Goal: Task Accomplishment & Management: Manage account settings

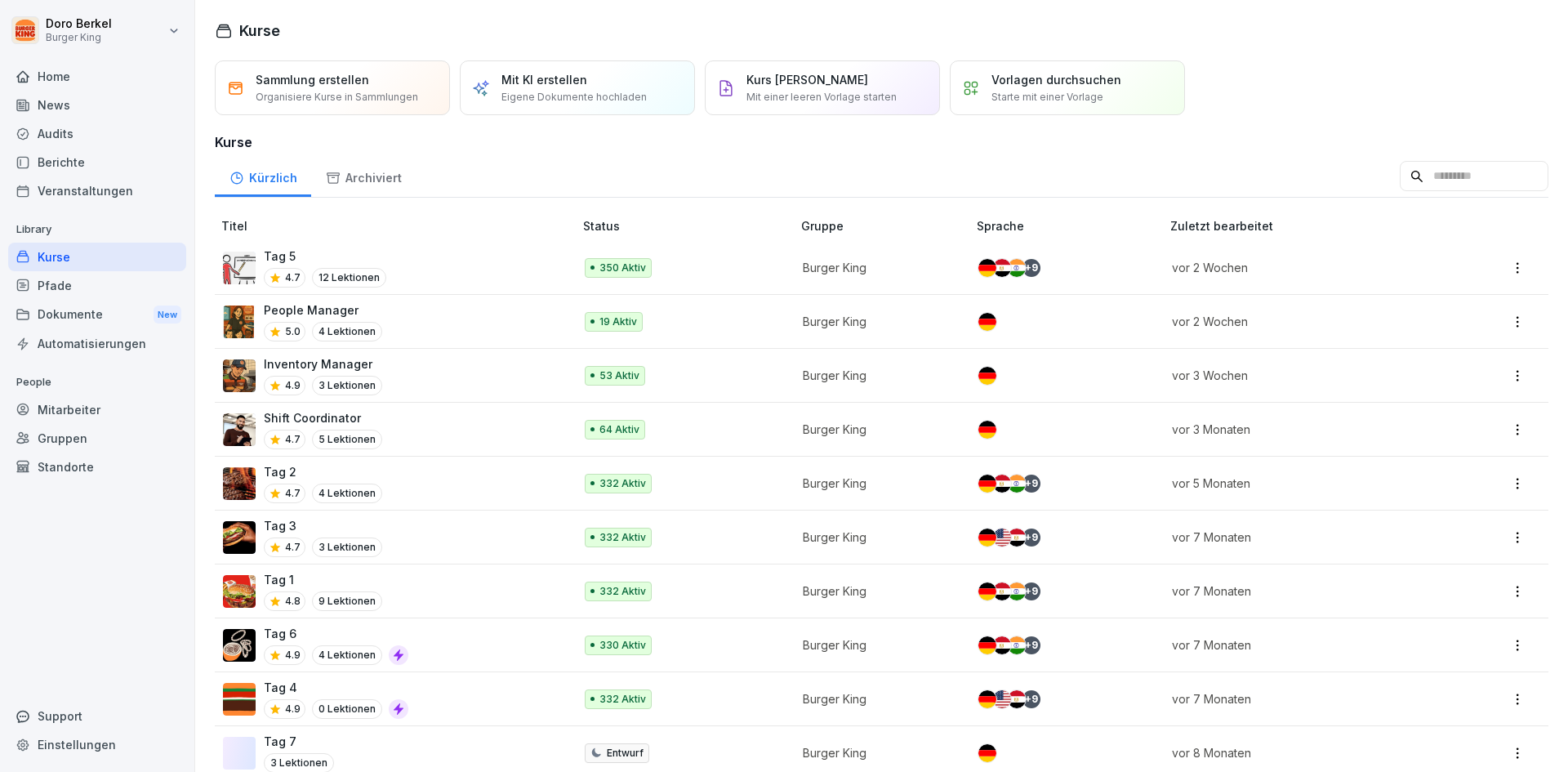
click at [75, 100] on div "News" at bounding box center [98, 105] width 178 height 29
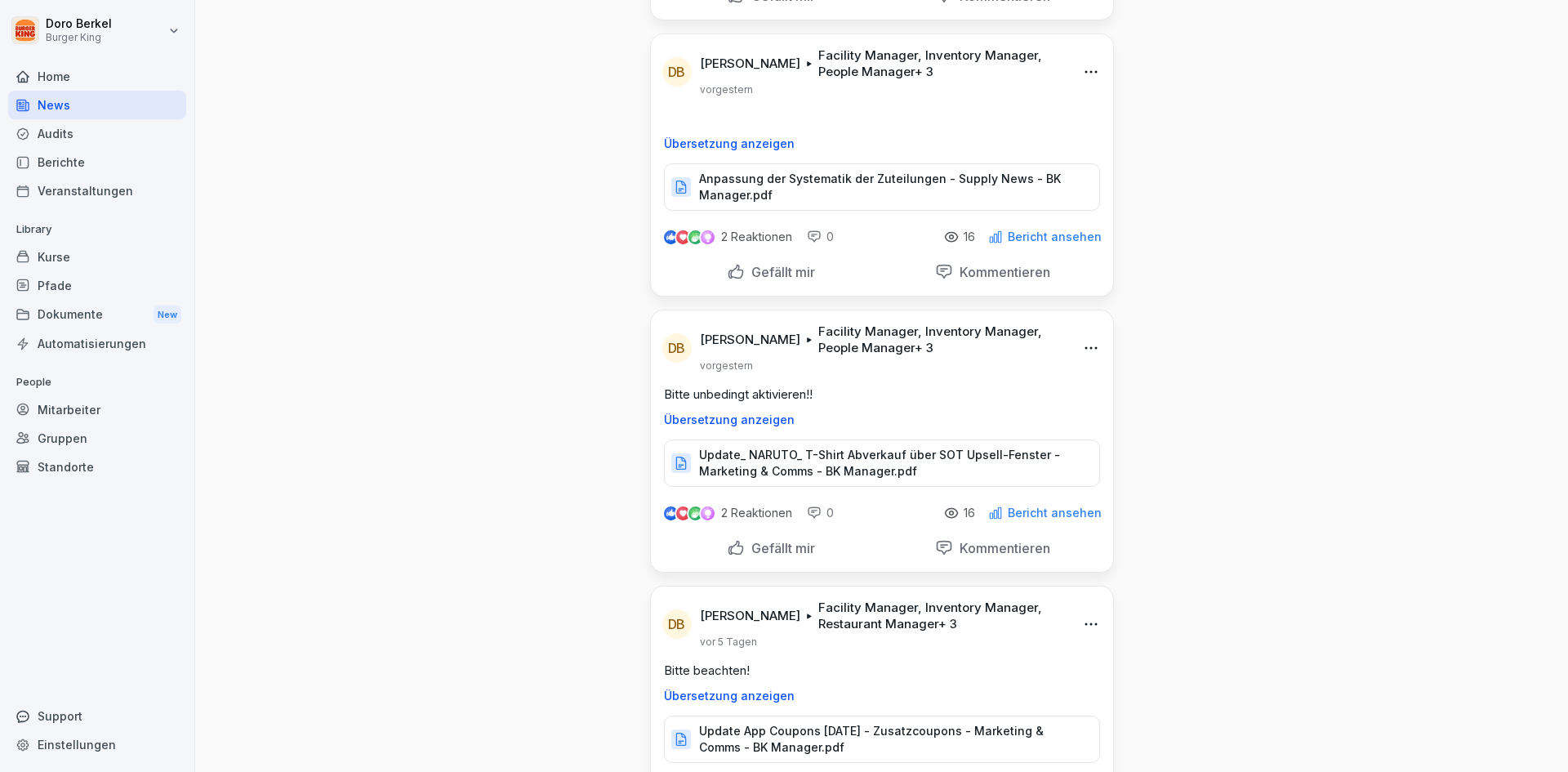
scroll to position [327, 0]
click at [777, 455] on p "Update_ NARUTO_ T-Shirt Abverkauf über SOT Upsell-Fenster - Marketing & Comms -…" at bounding box center [891, 462] width 384 height 33
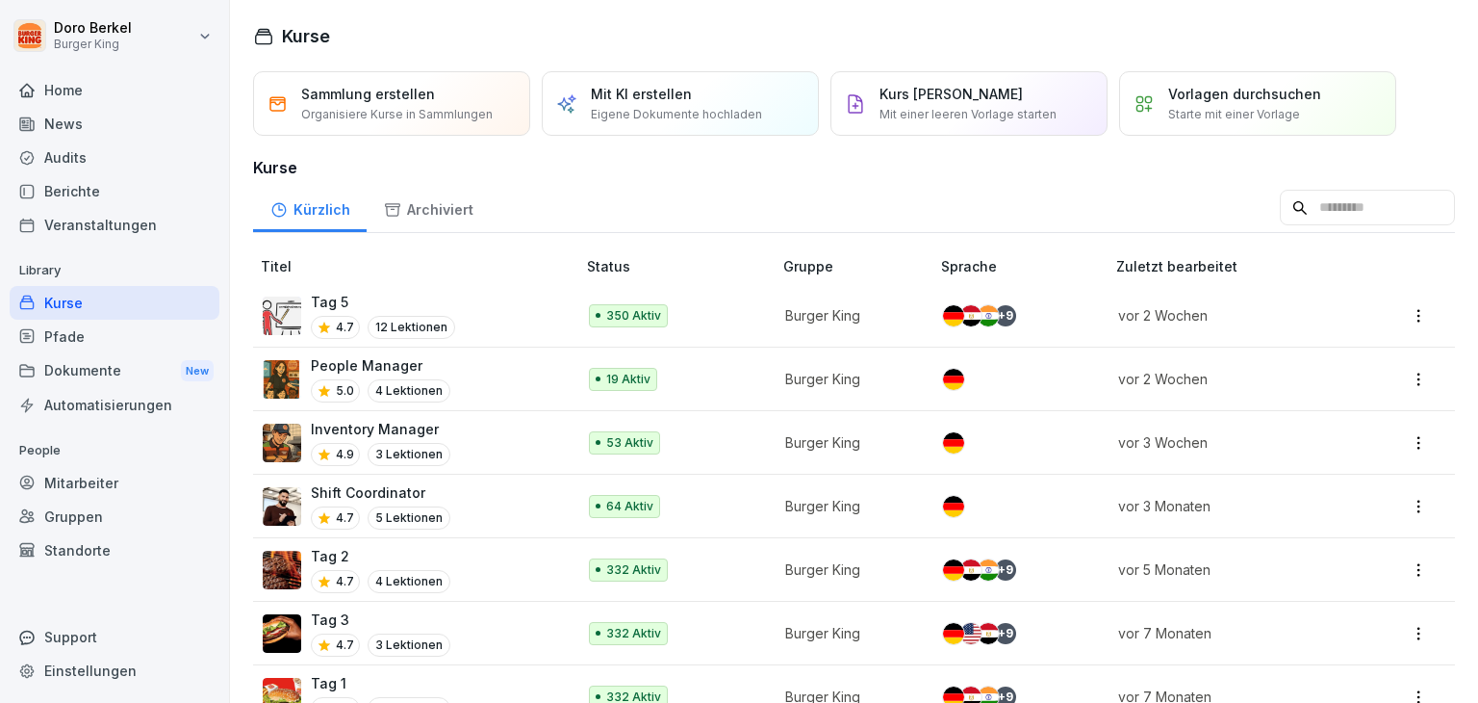
click at [169, 131] on div "News" at bounding box center [115, 124] width 210 height 34
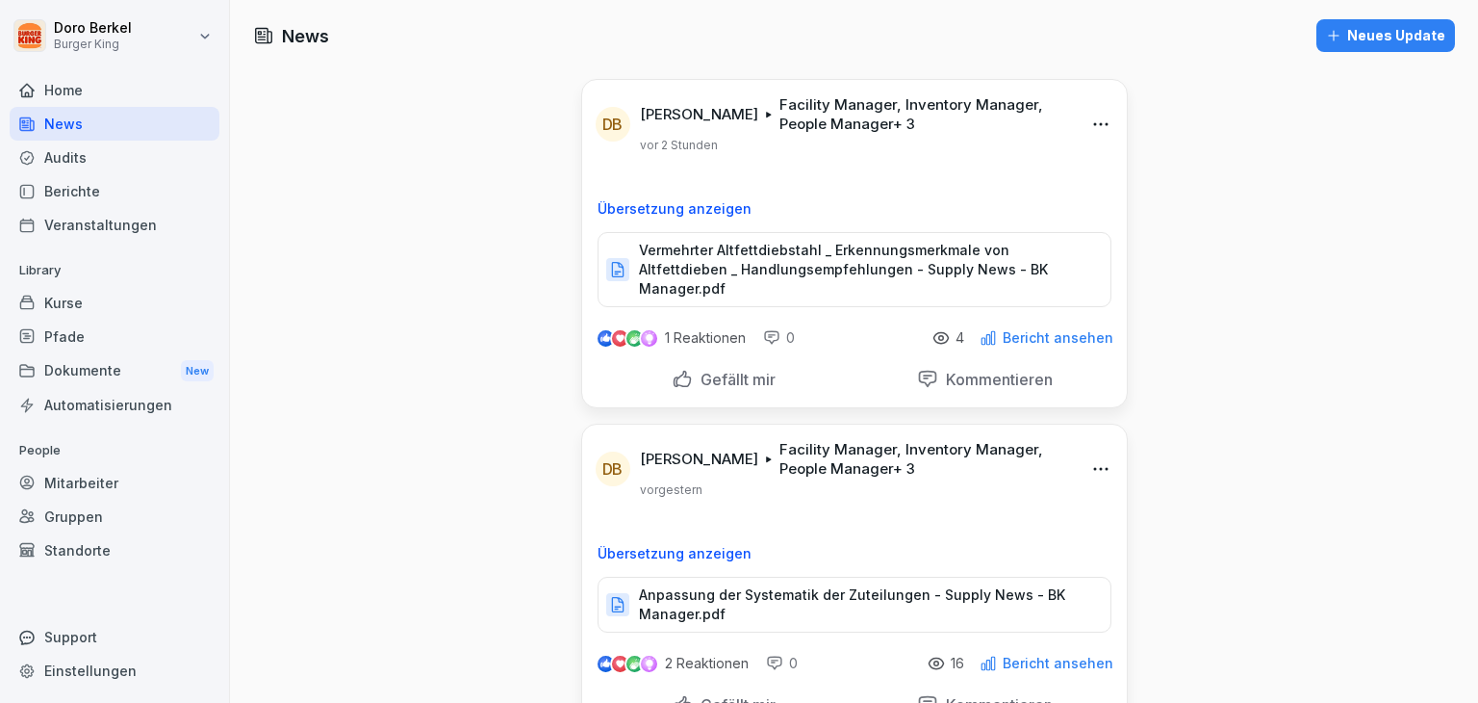
click at [127, 294] on div "Kurse" at bounding box center [115, 303] width 210 height 34
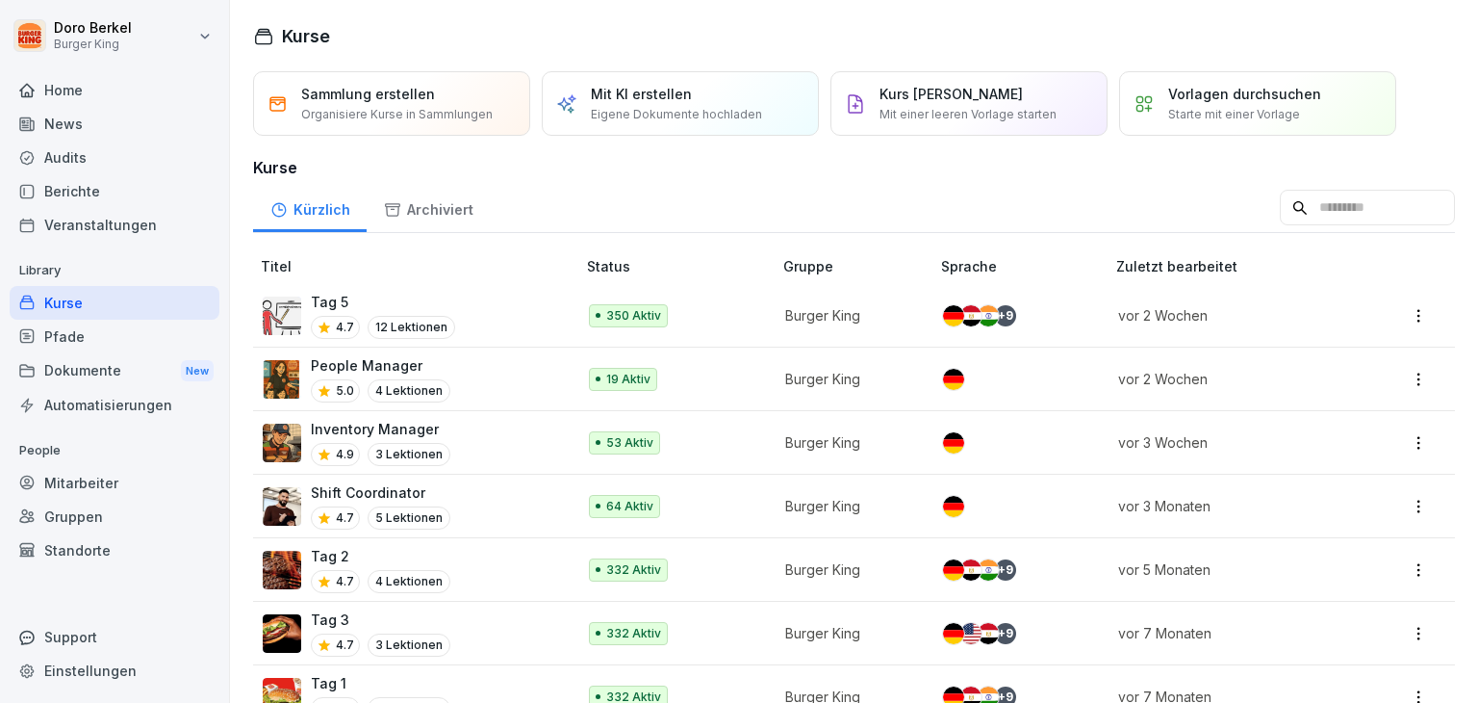
click at [350, 494] on p "Shift Coordinator" at bounding box center [381, 492] width 140 height 20
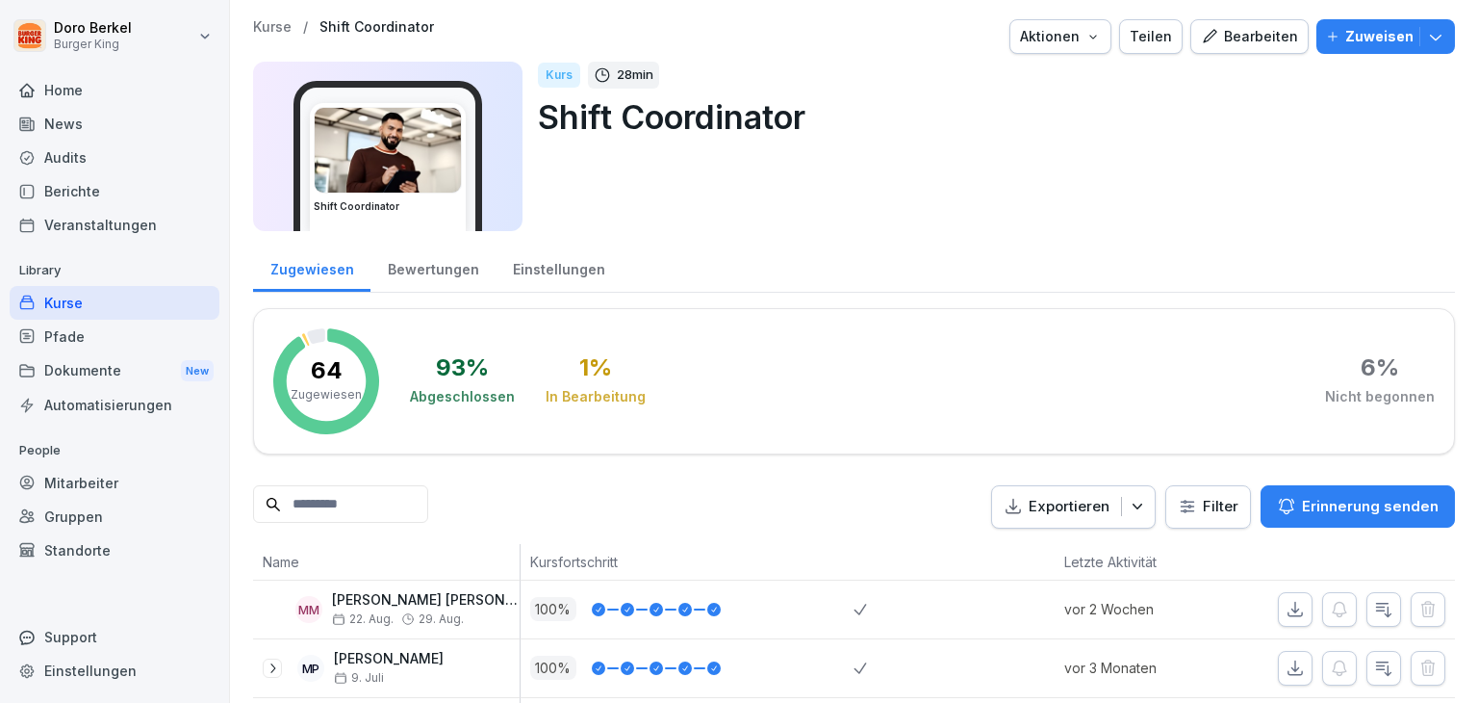
click at [130, 383] on div "Dokumente New" at bounding box center [115, 371] width 210 height 36
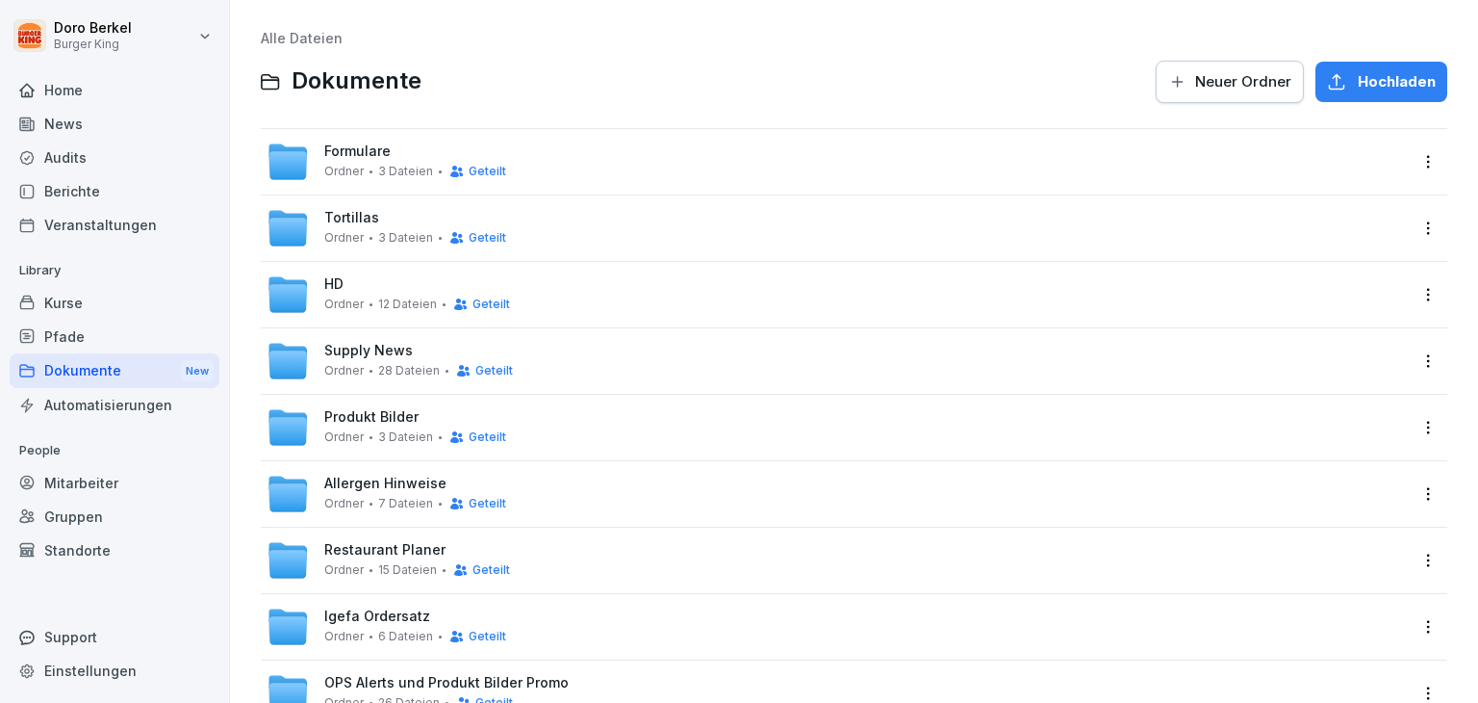
click at [1363, 86] on span "Hochladen" at bounding box center [1397, 81] width 78 height 21
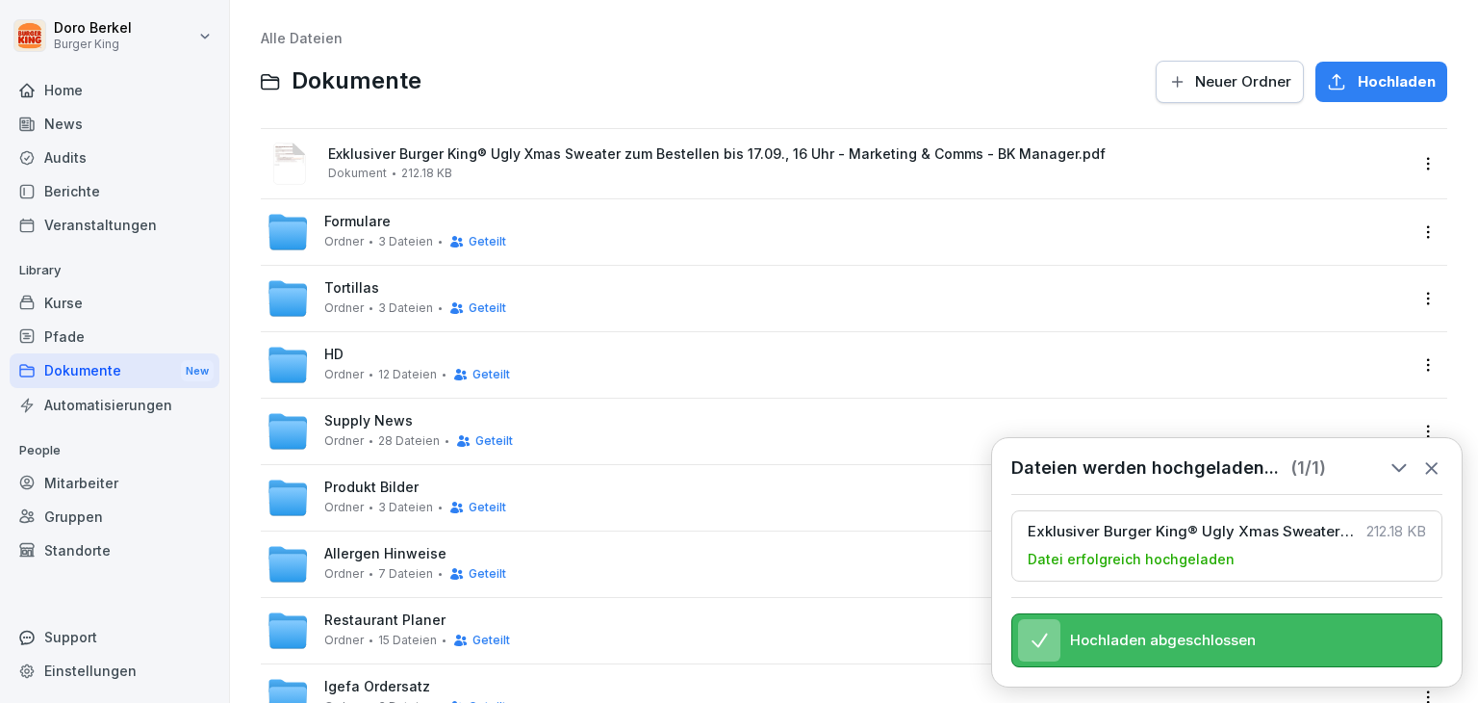
click at [1426, 162] on html "Doro Berkel Burger King Home News Audits Berichte Veranstaltungen Library Kurse…" at bounding box center [739, 351] width 1478 height 703
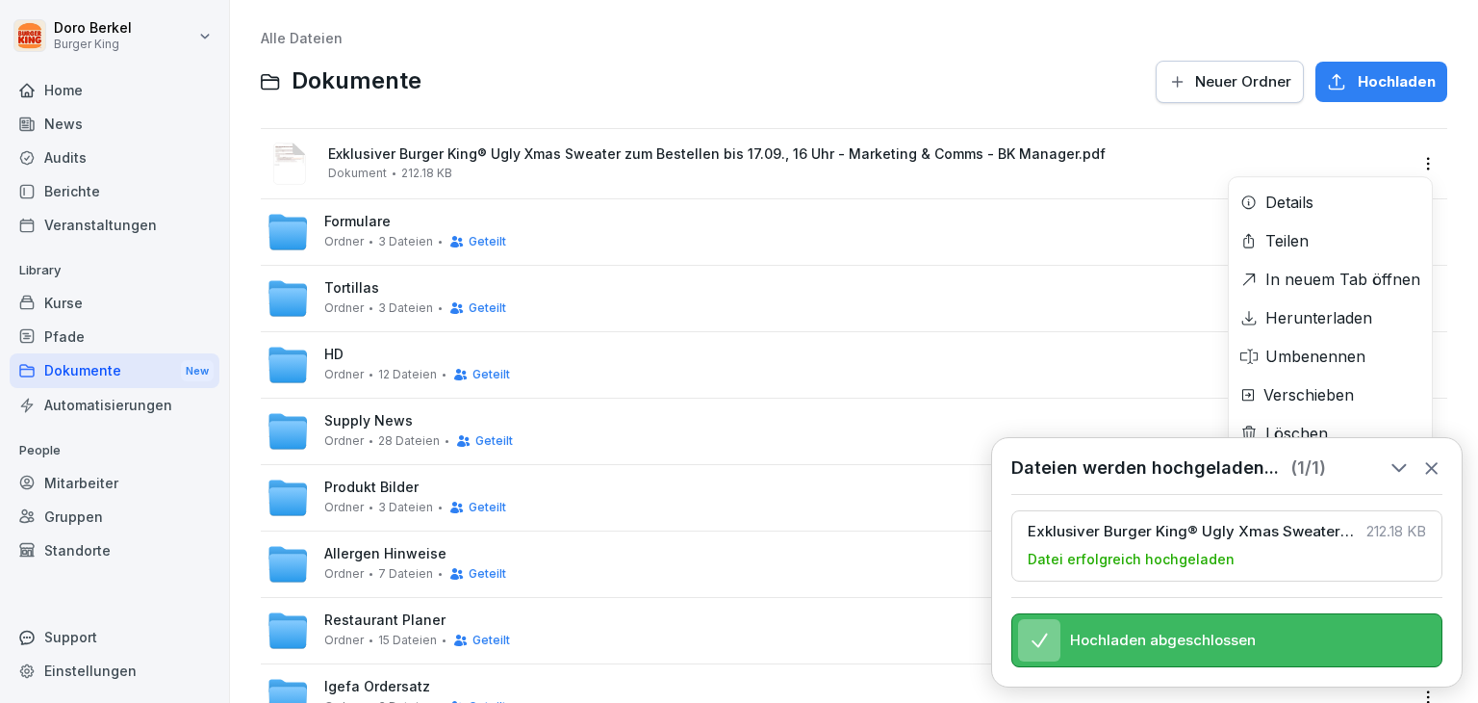
click at [1294, 243] on div "Teilen" at bounding box center [1287, 240] width 43 height 23
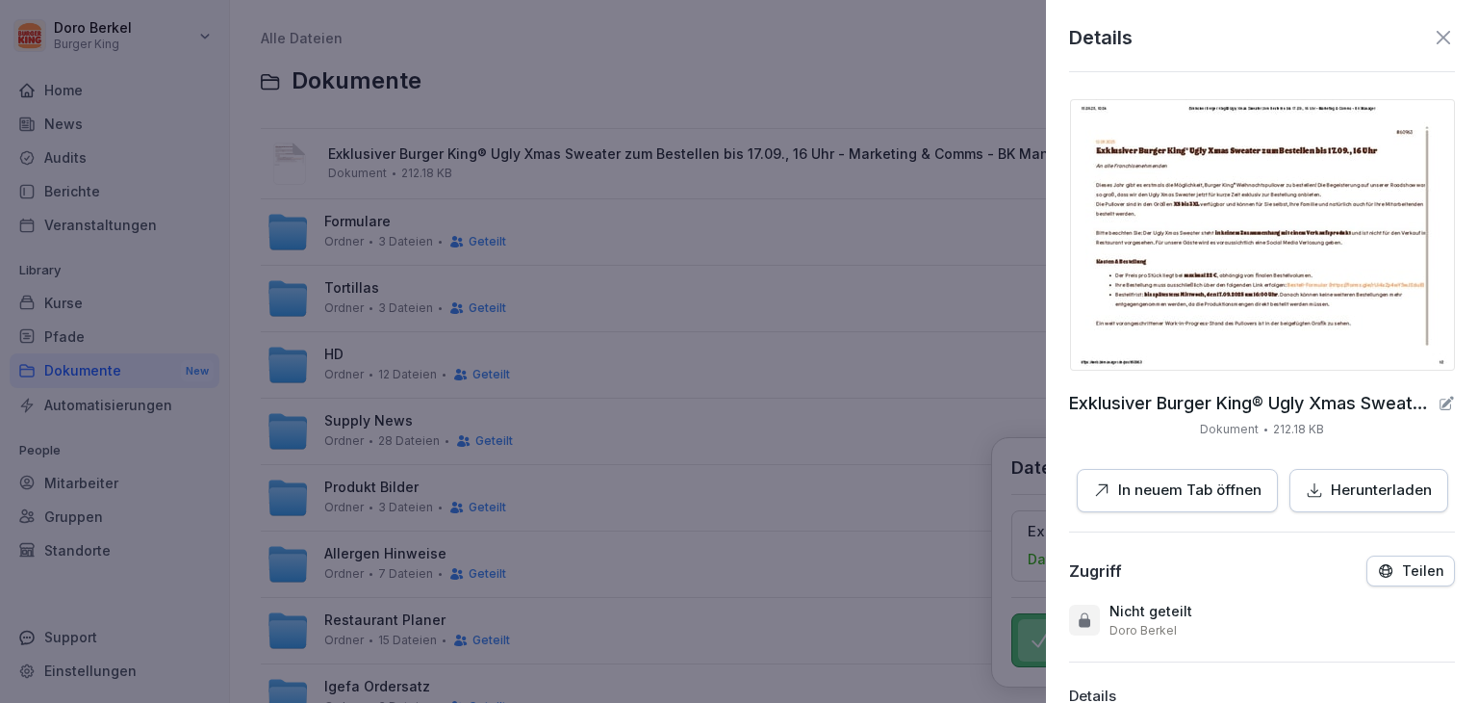
click at [1409, 567] on div "Teilen" at bounding box center [1410, 570] width 67 height 17
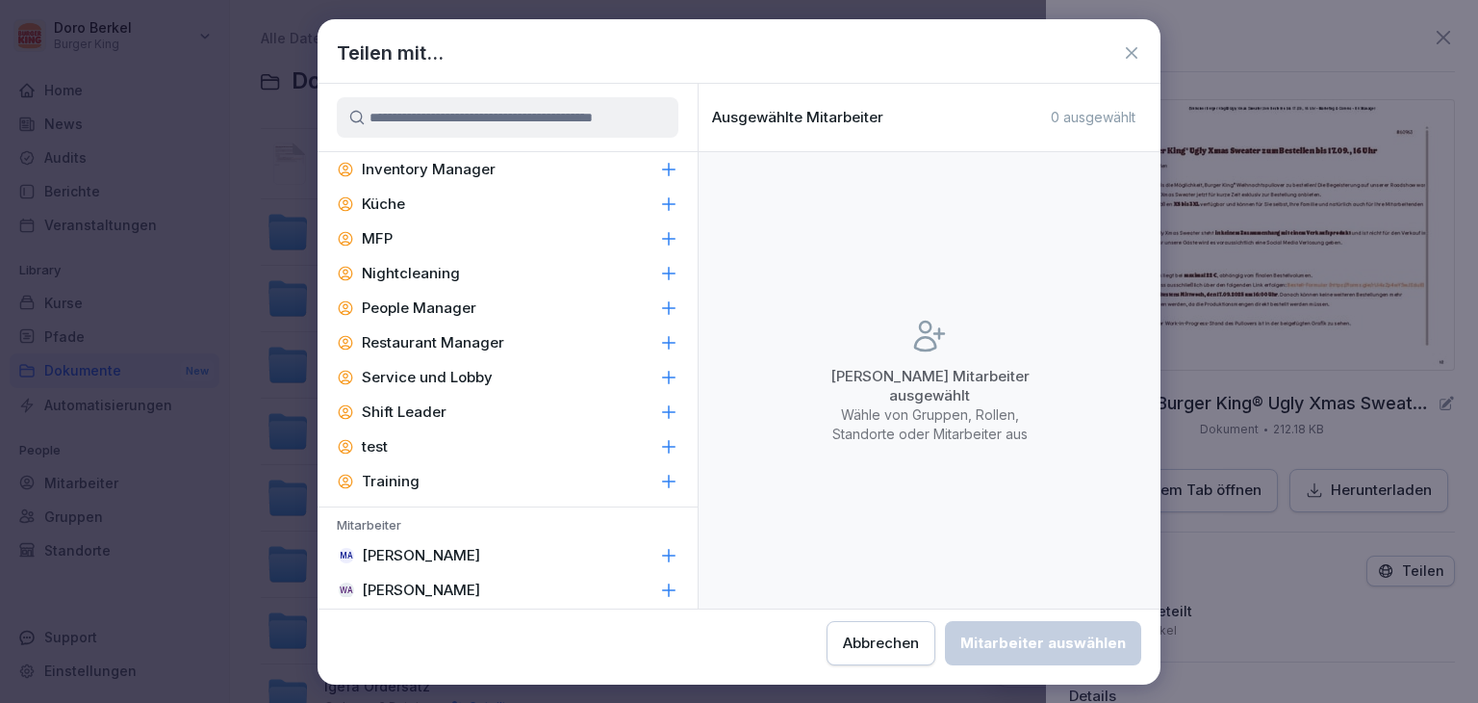
scroll to position [1059, 0]
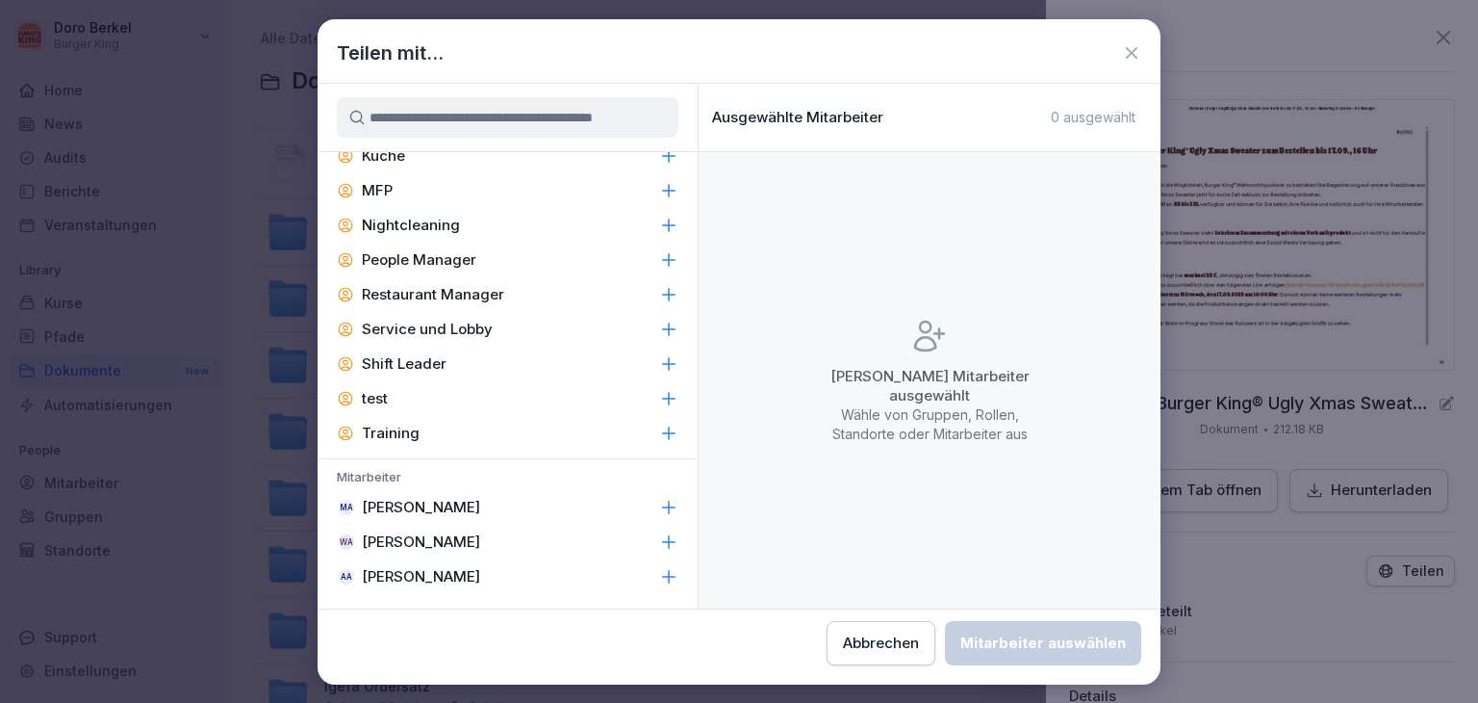
click at [899, 646] on div "Abbrechen" at bounding box center [881, 642] width 76 height 21
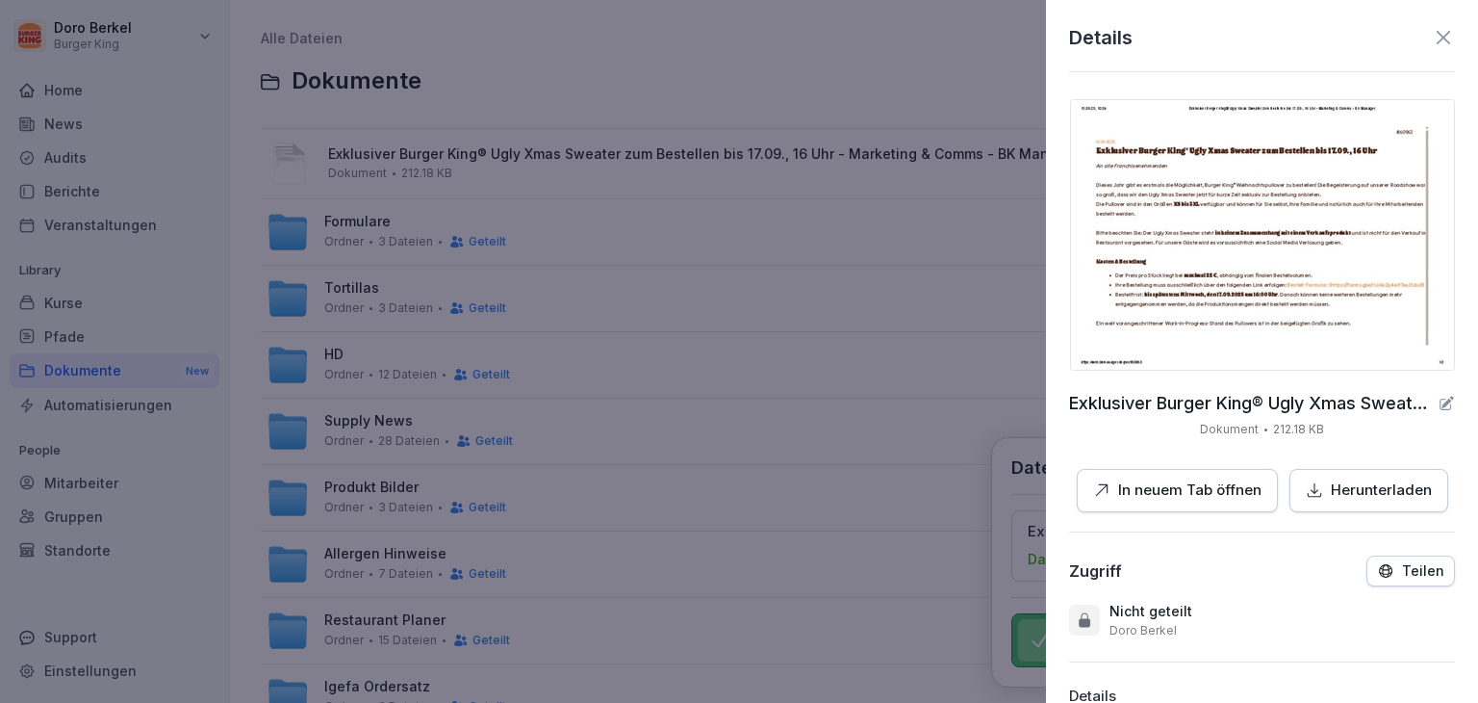
click at [1437, 40] on icon at bounding box center [1443, 37] width 13 height 13
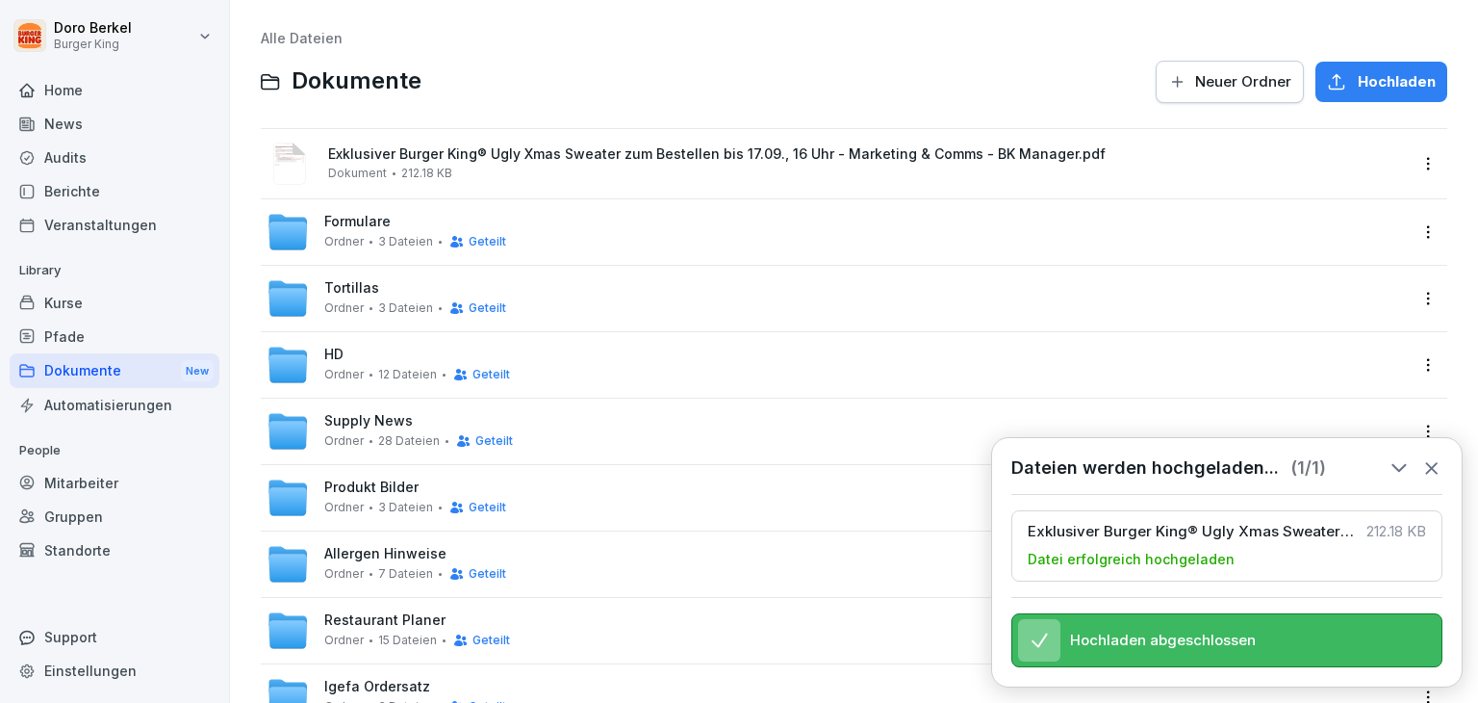
click at [1416, 161] on html "Doro Berkel Burger King Home News Audits Berichte Veranstaltungen Library Kurse…" at bounding box center [739, 351] width 1478 height 703
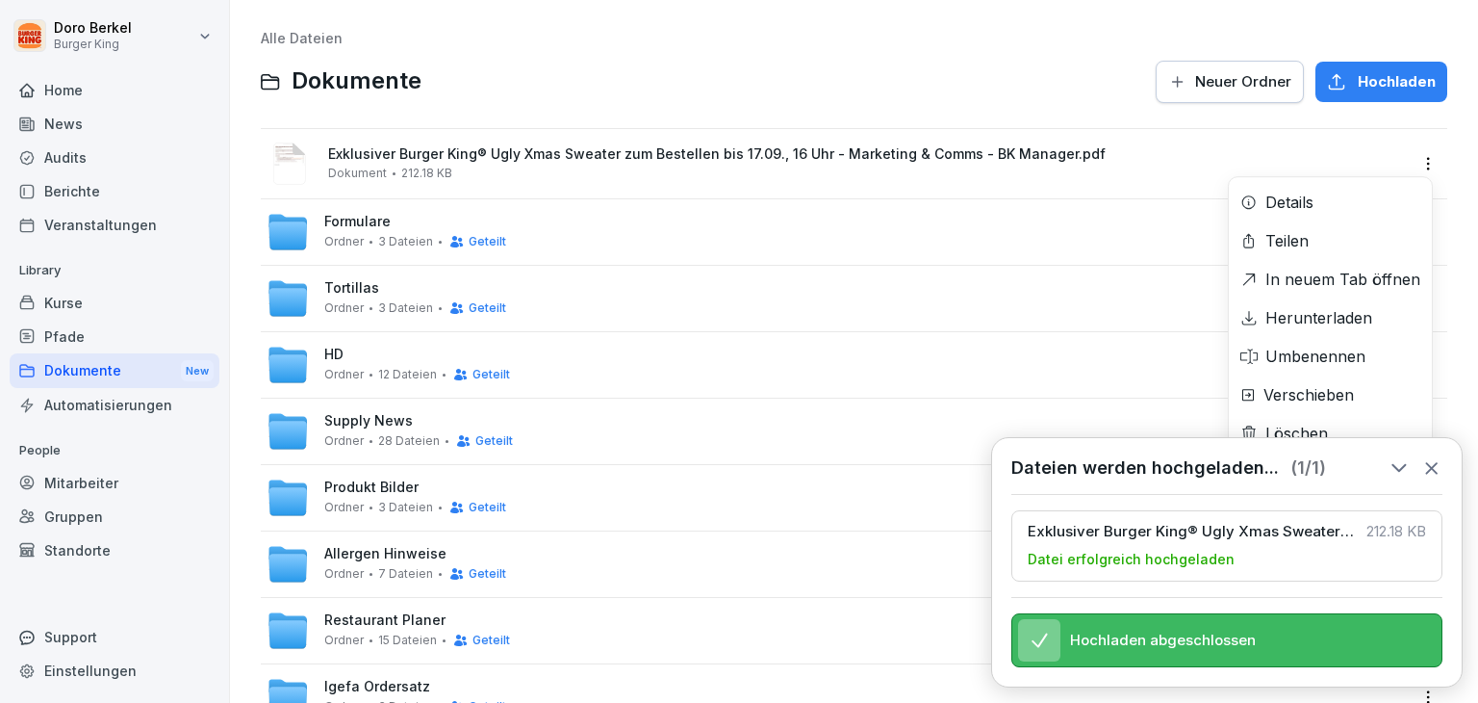
click at [1426, 450] on div "Löschen" at bounding box center [1330, 433] width 203 height 39
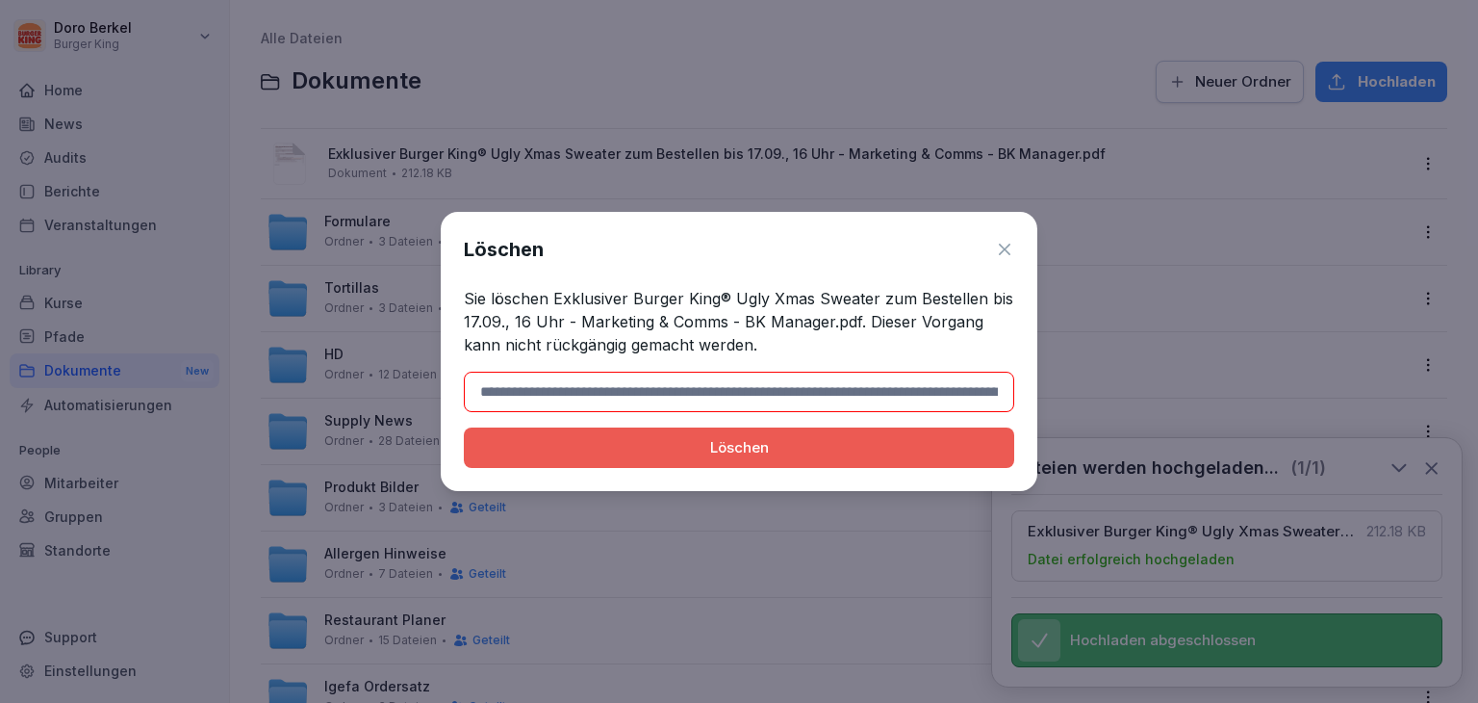
click at [597, 396] on input at bounding box center [739, 392] width 551 height 40
paste input "**********"
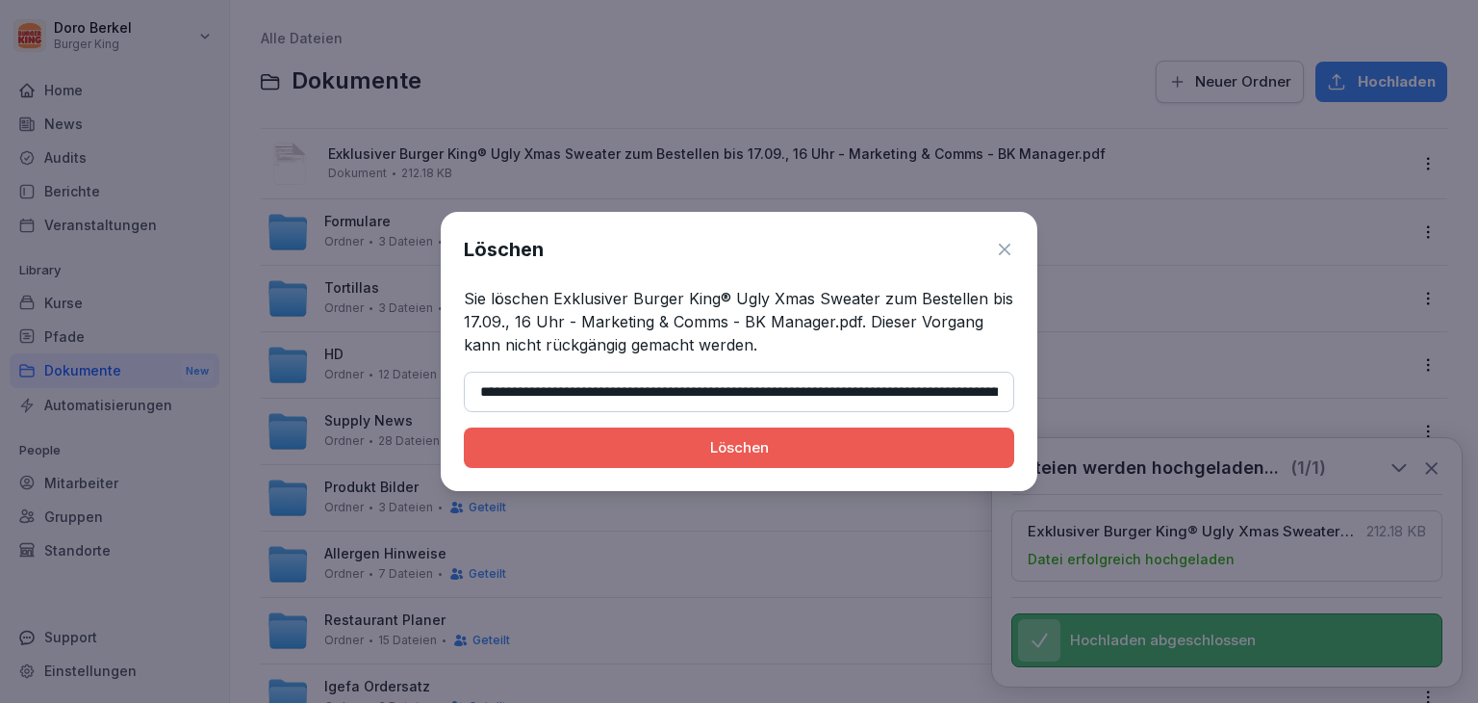
scroll to position [0, 251]
click at [727, 450] on div "Löschen" at bounding box center [739, 447] width 520 height 21
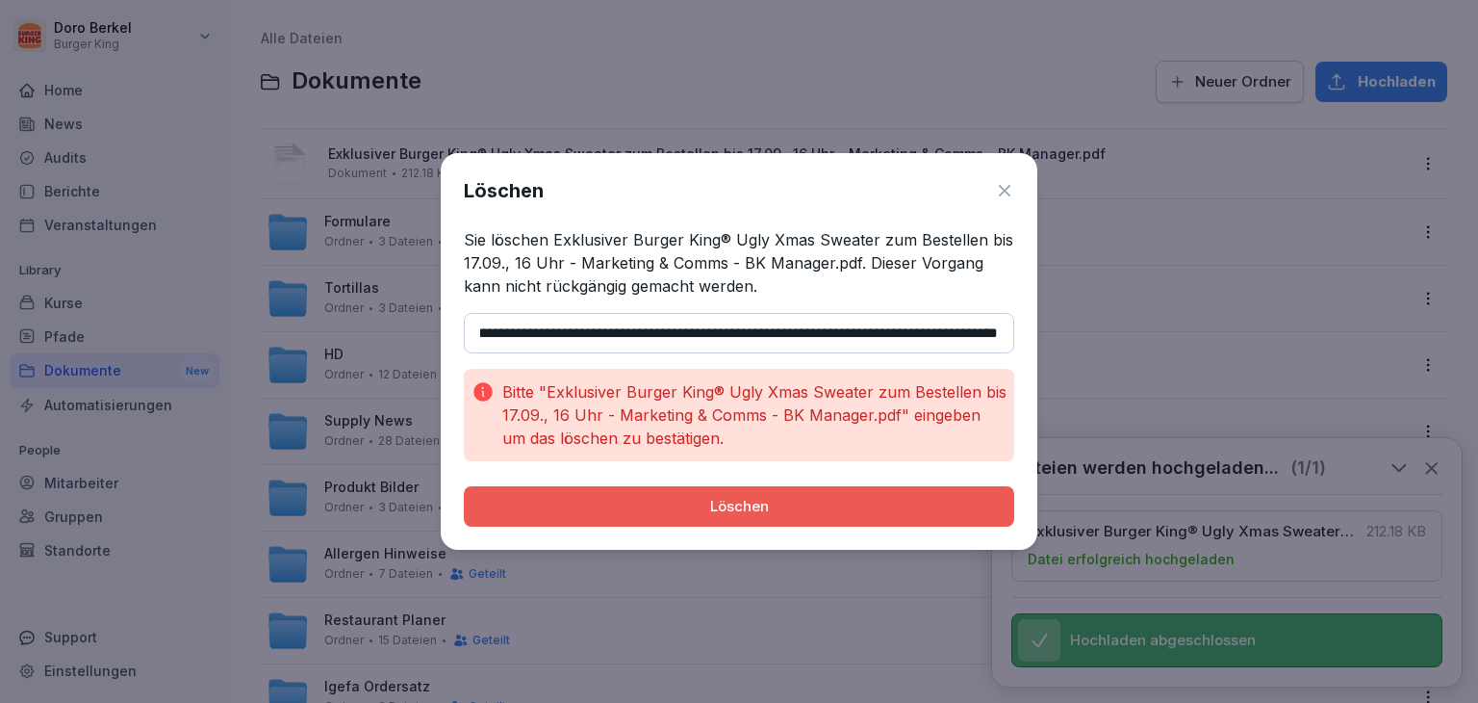
scroll to position [0, 0]
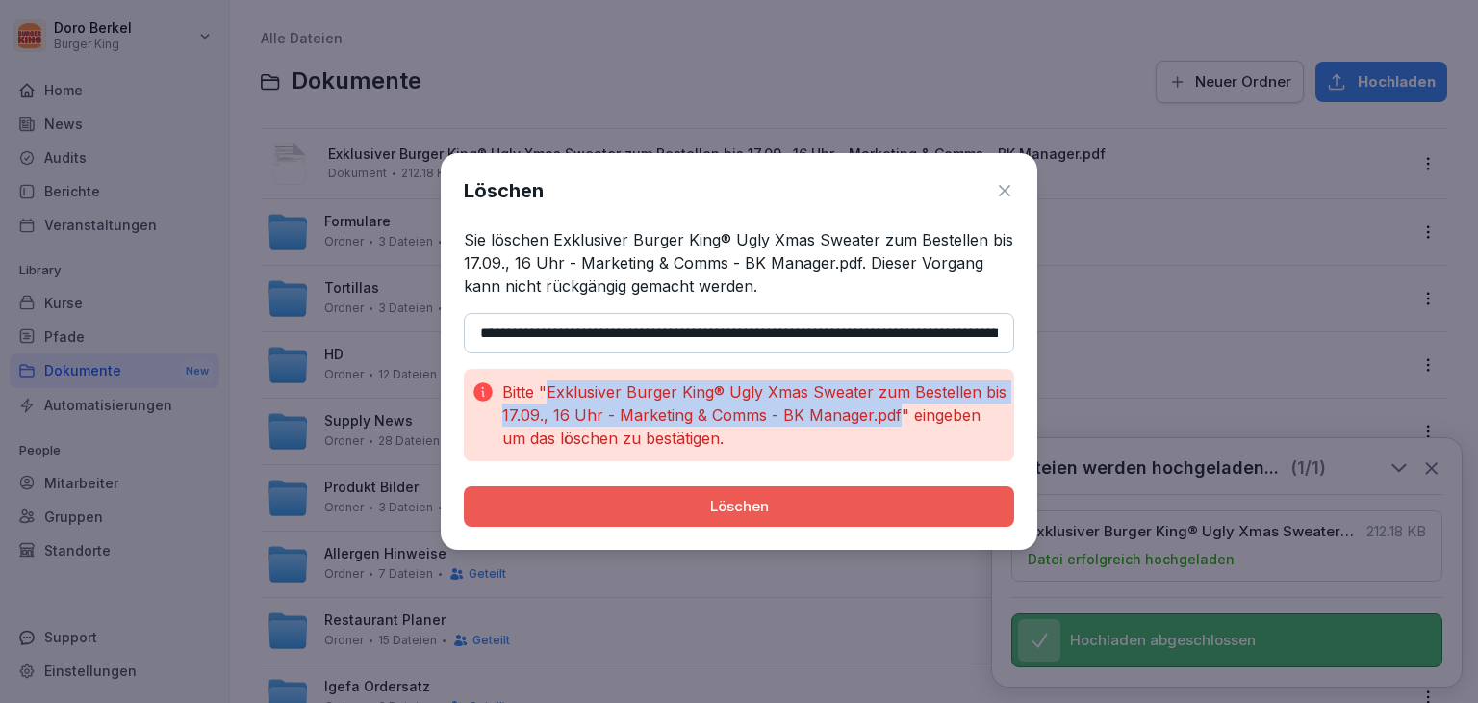
drag, startPoint x: 893, startPoint y: 413, endPoint x: 549, endPoint y: 382, distance: 346.0
click at [549, 382] on p "Bitte "Exklusiver Burger King® Ugly Xmas Sweater zum Bestellen bis 17.09., 16 U…" at bounding box center [754, 414] width 504 height 69
copy p "Exklusiver Burger King® Ugly Xmas Sweater zum Bestellen bis 17.09., 16 Uhr - Ma…"
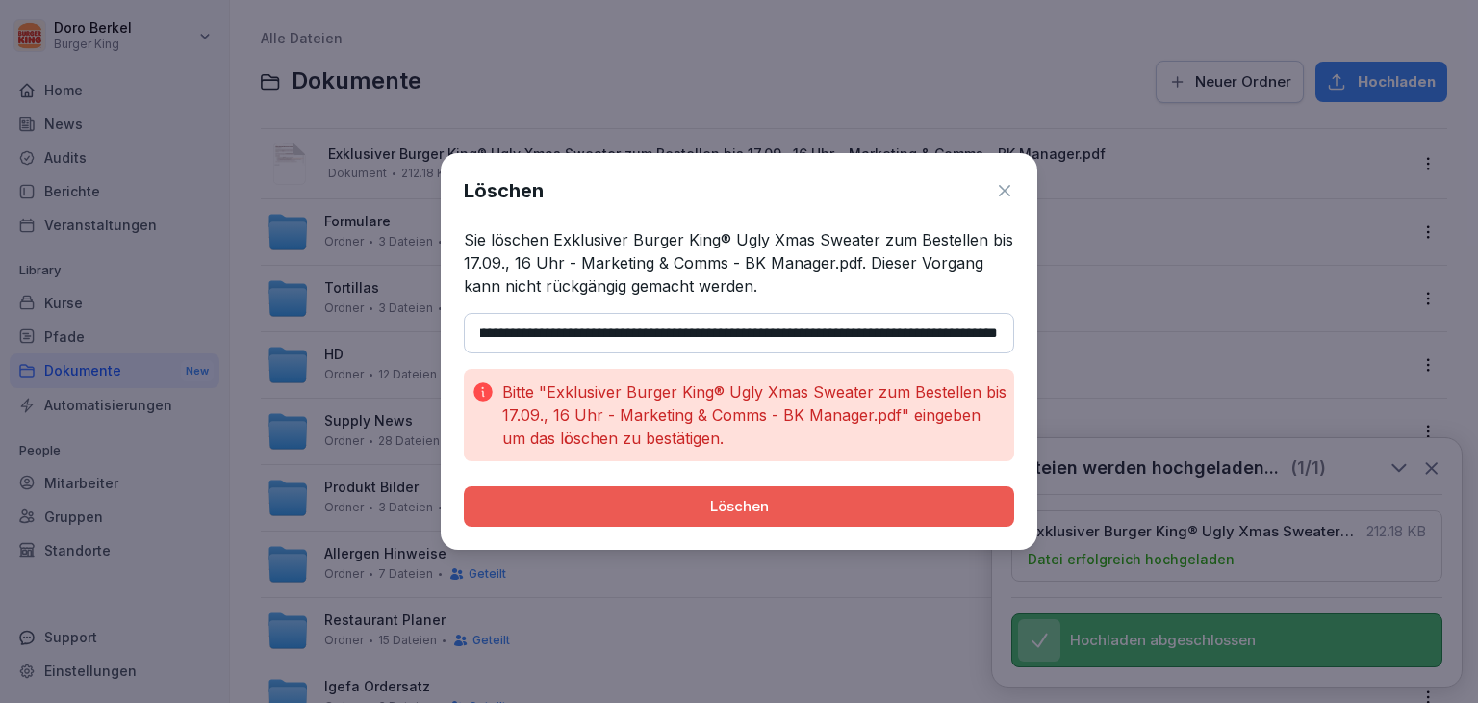
drag, startPoint x: 481, startPoint y: 328, endPoint x: 1164, endPoint y: 373, distance: 683.9
click at [1164, 373] on body "Doro Berkel Burger King Home News Audits Berichte Veranstaltungen Library Kurse…" at bounding box center [739, 351] width 1478 height 703
paste input "****"
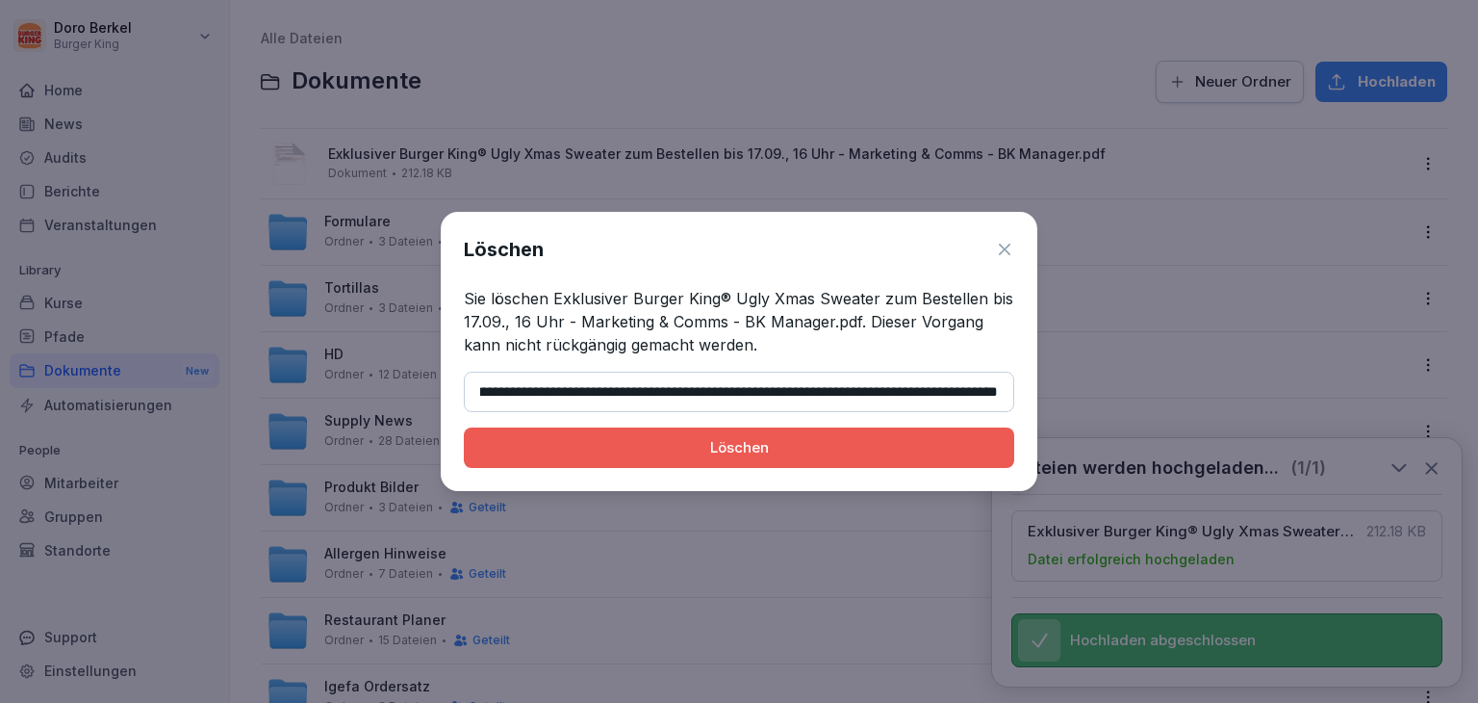
type input "**********"
click at [766, 454] on div "Löschen" at bounding box center [739, 447] width 520 height 21
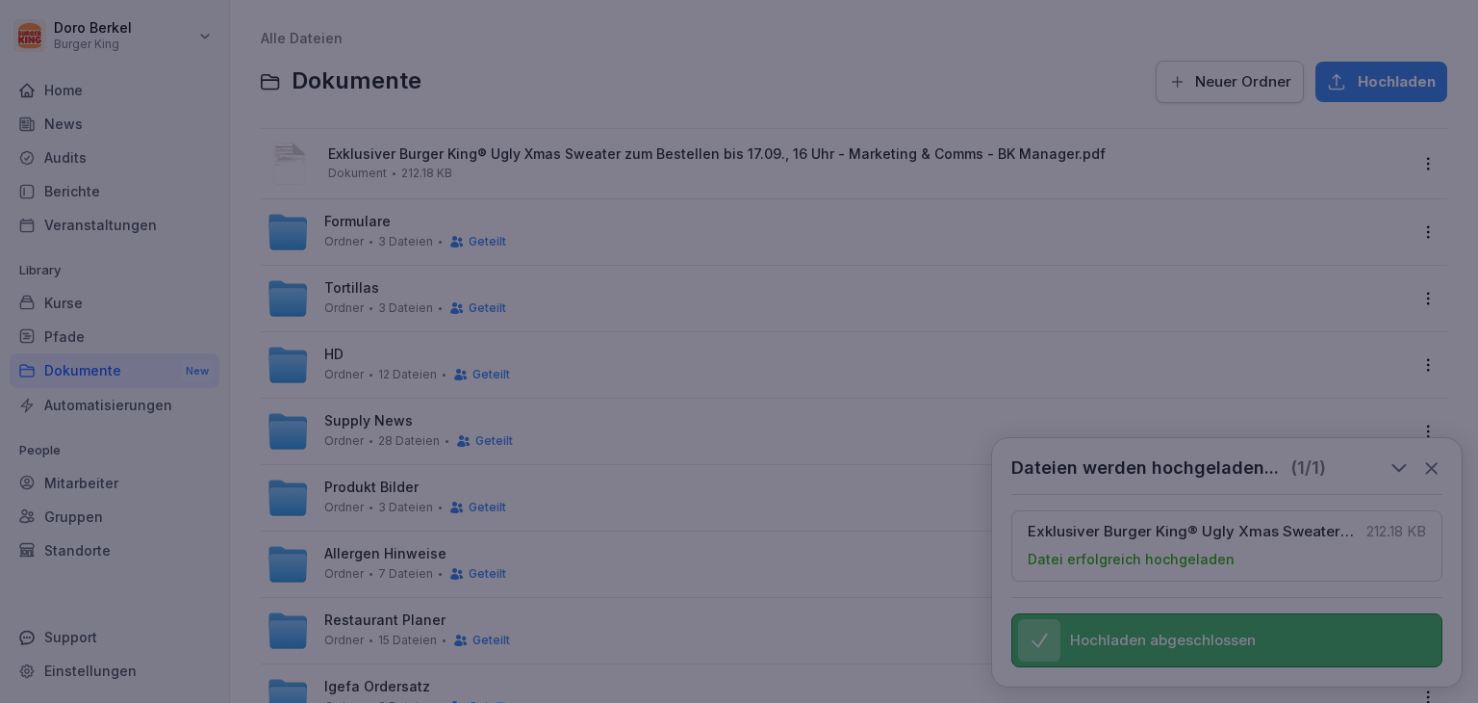
scroll to position [0, 0]
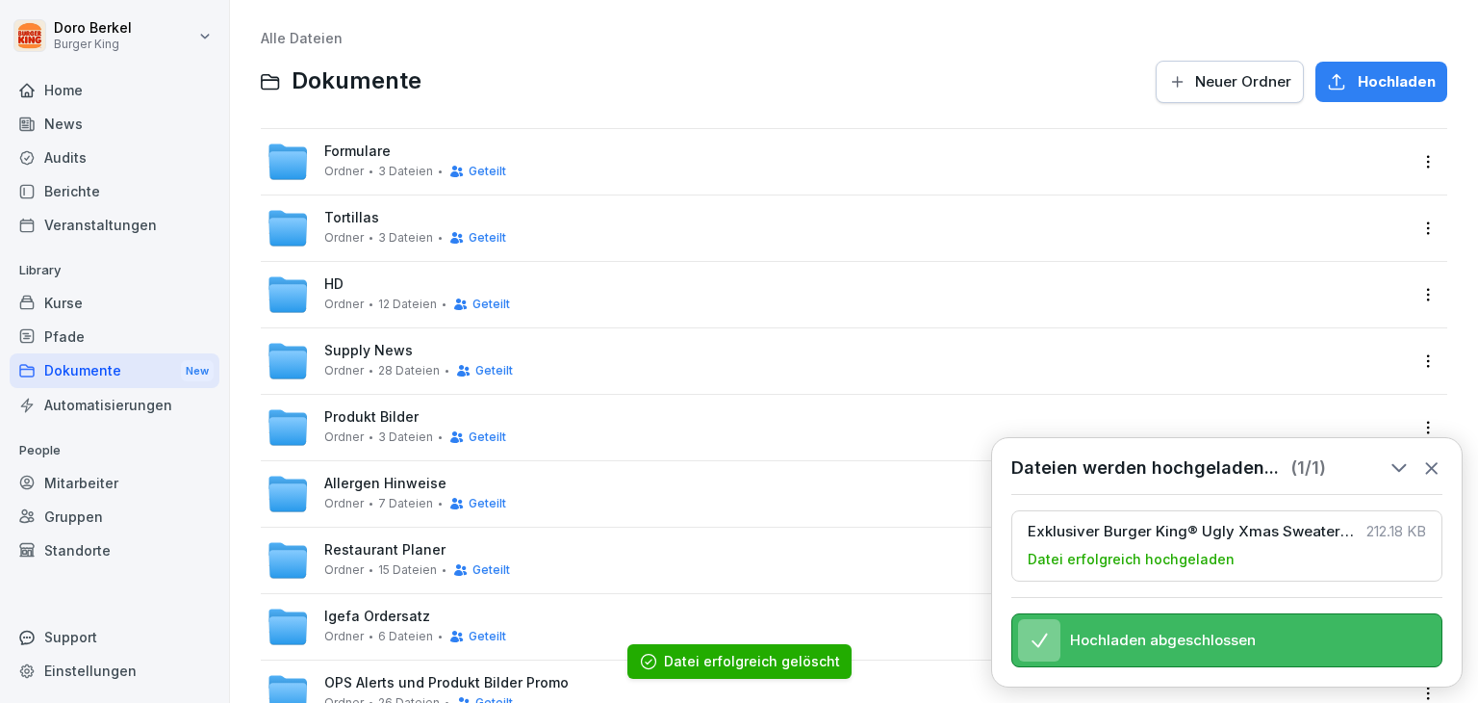
click at [1439, 457] on icon at bounding box center [1432, 467] width 21 height 21
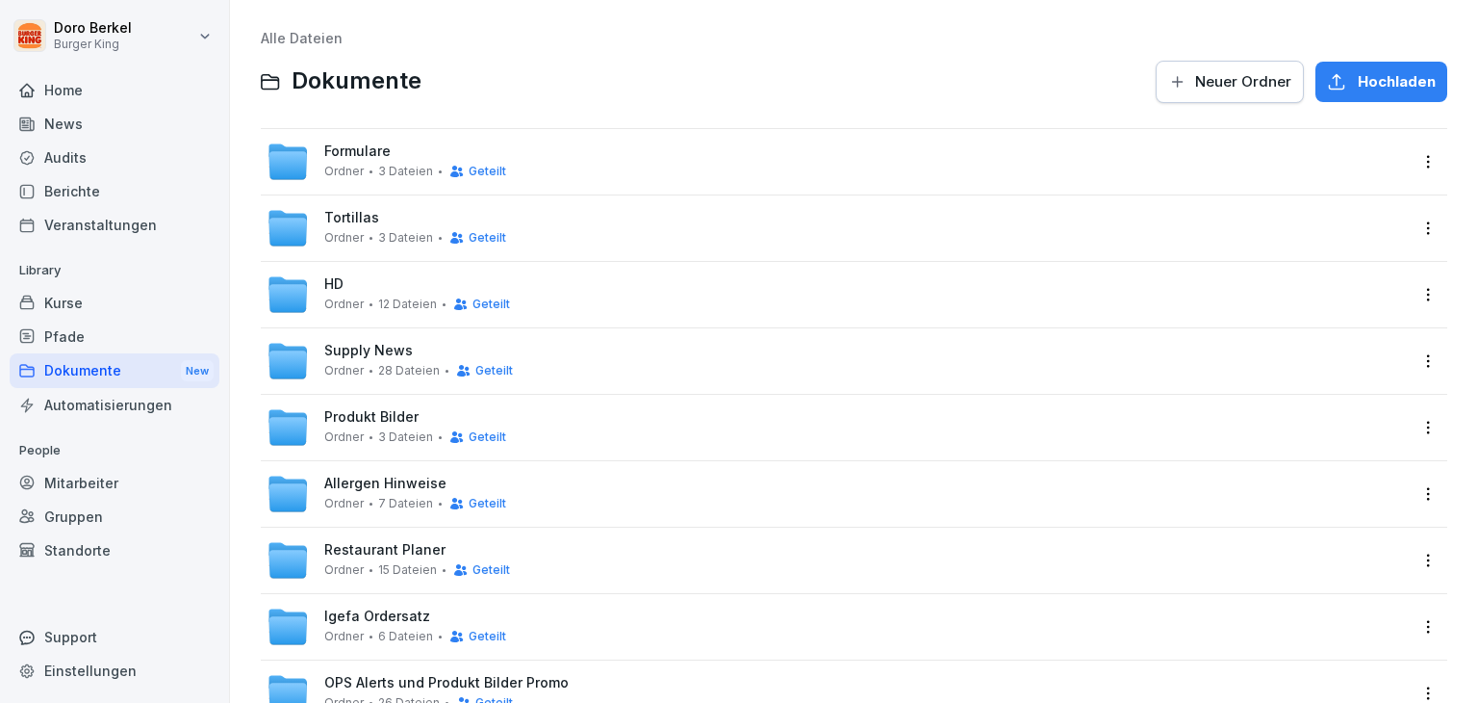
click at [58, 301] on div "Kurse" at bounding box center [115, 303] width 210 height 34
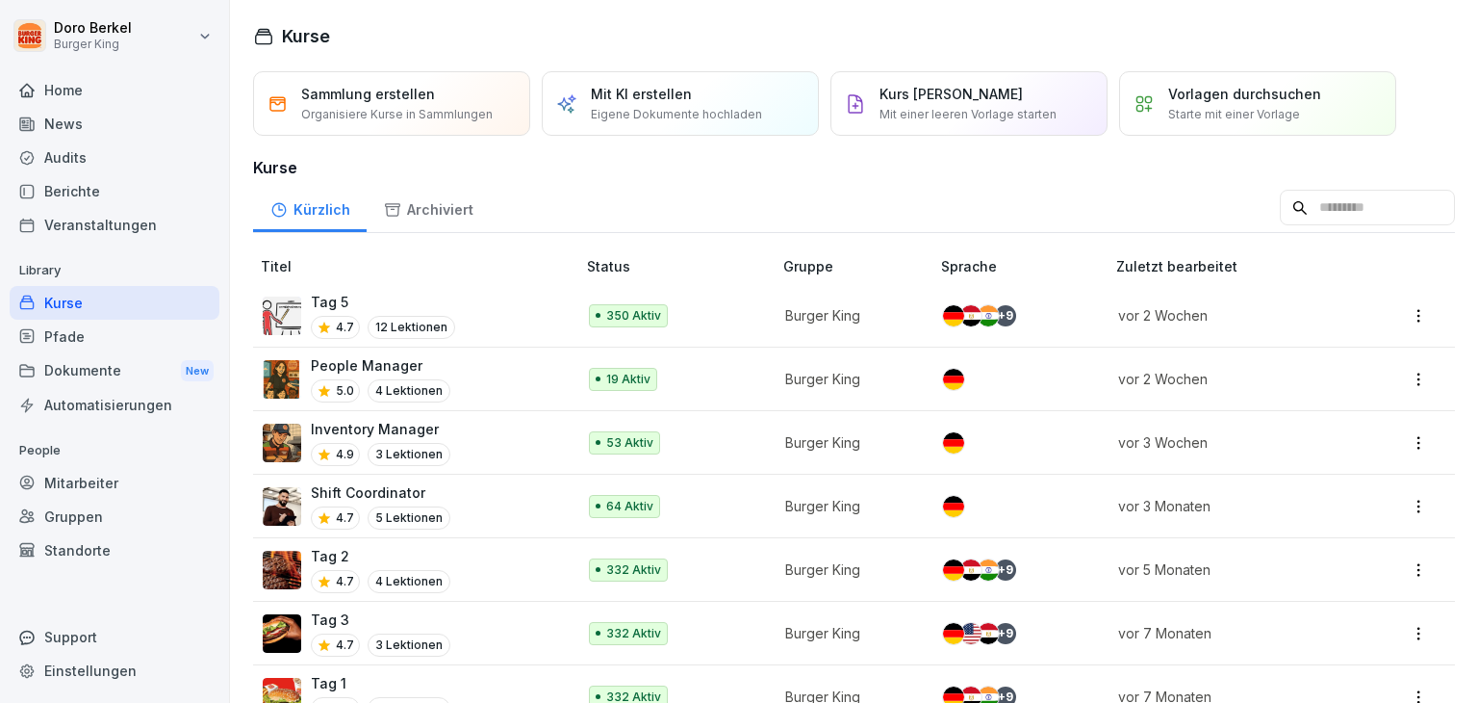
click at [479, 367] on div "People Manager 5.0 4 Lektionen" at bounding box center [410, 378] width 294 height 47
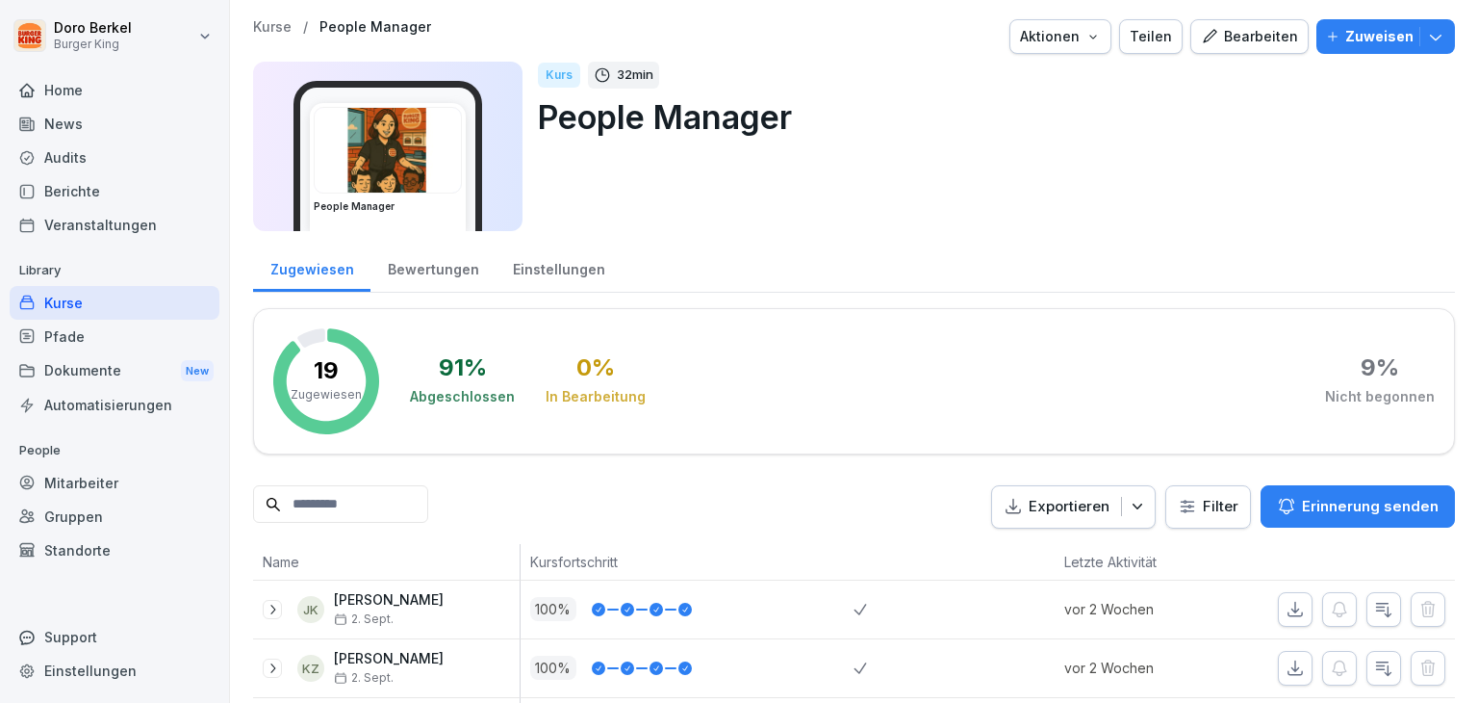
click at [270, 23] on p "Kurse" at bounding box center [272, 27] width 39 height 16
